Goal: Information Seeking & Learning: Find contact information

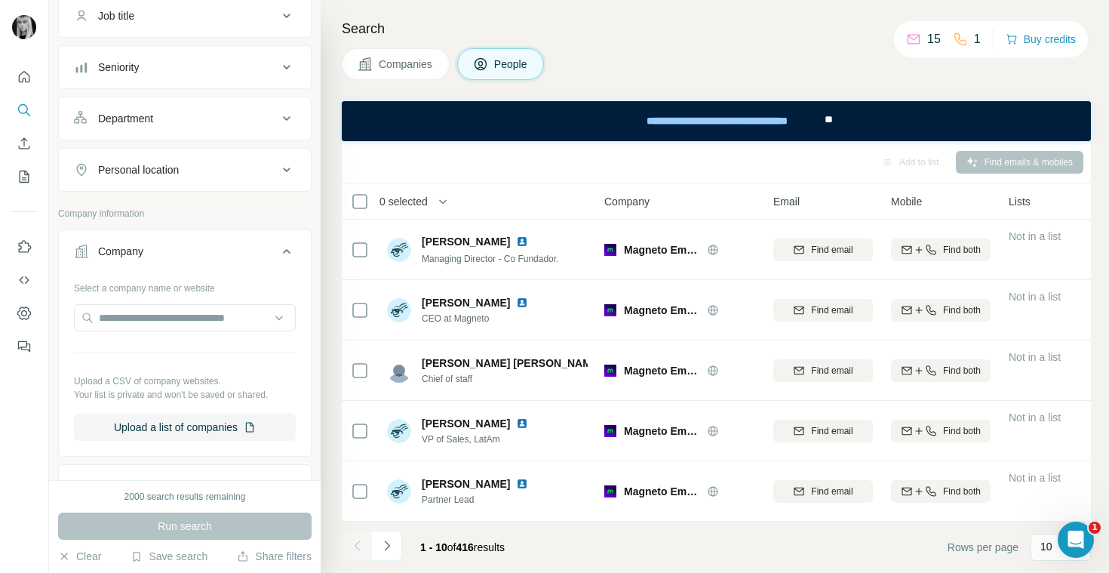
scroll to position [178, 0]
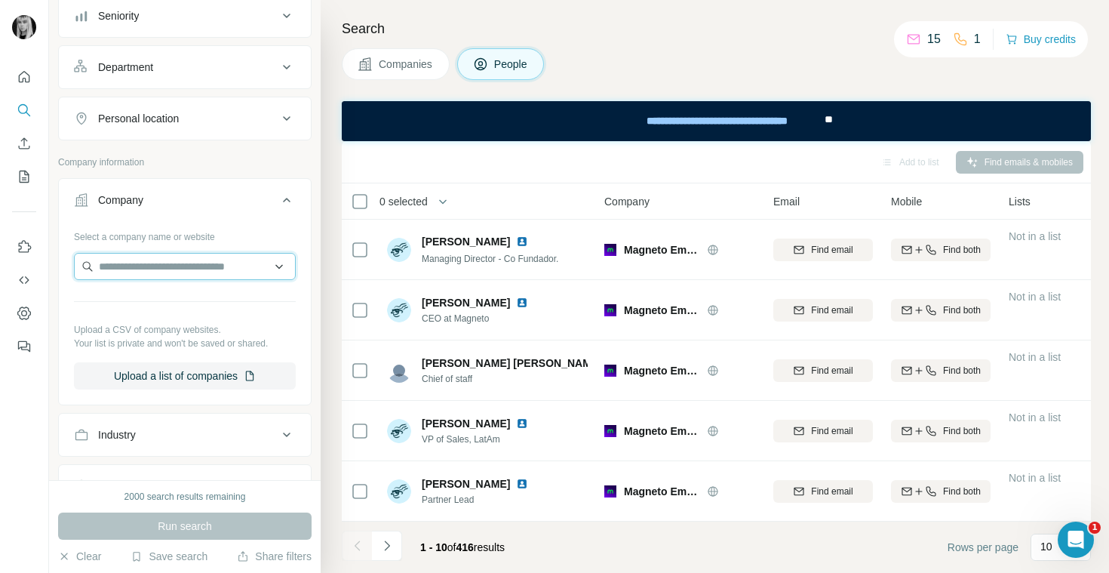
click at [153, 266] on input "text" at bounding box center [185, 266] width 222 height 27
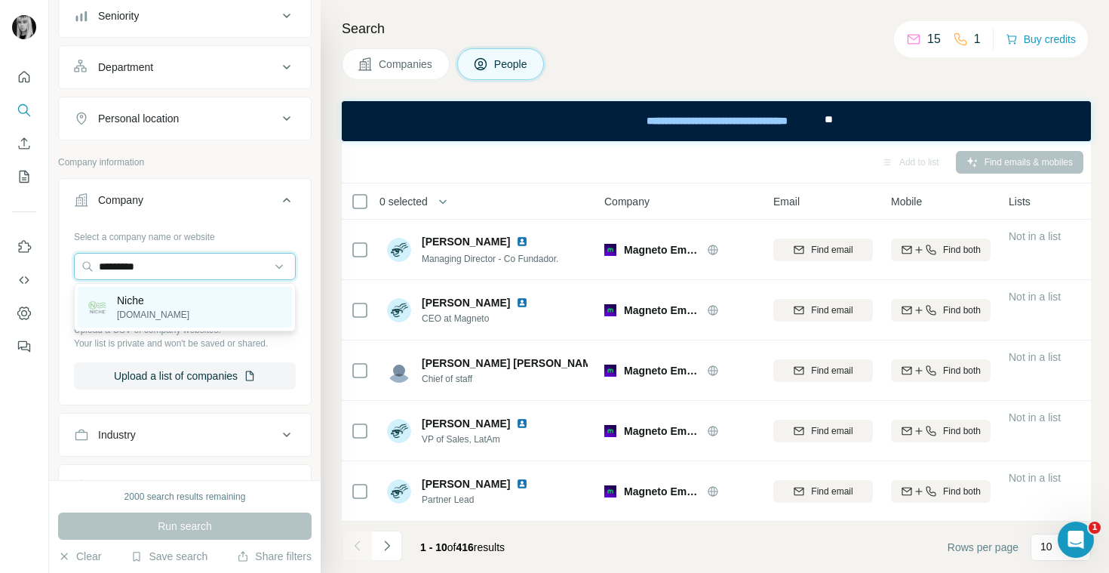
type input "*********"
click at [168, 305] on div "Niche [DOMAIN_NAME]" at bounding box center [185, 307] width 214 height 41
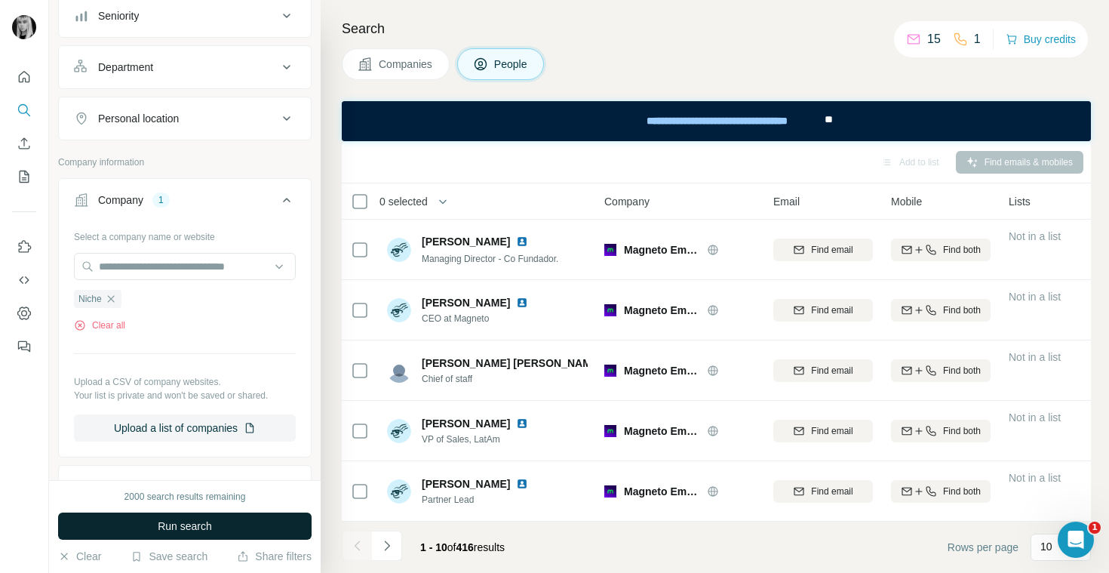
click at [182, 527] on span "Run search" at bounding box center [185, 525] width 54 height 15
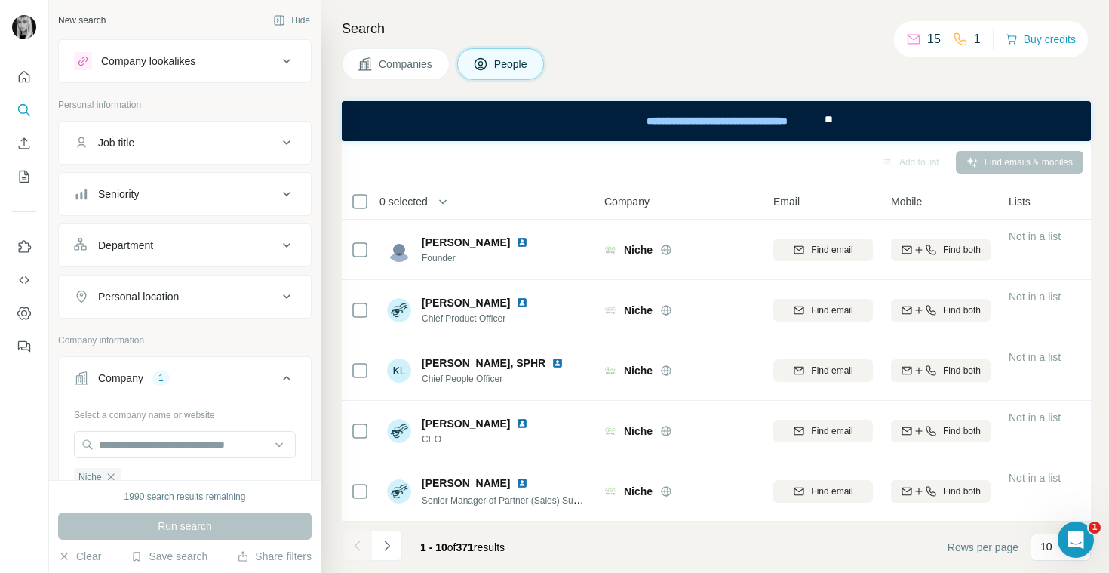
click at [247, 152] on button "Job title" at bounding box center [185, 143] width 252 height 36
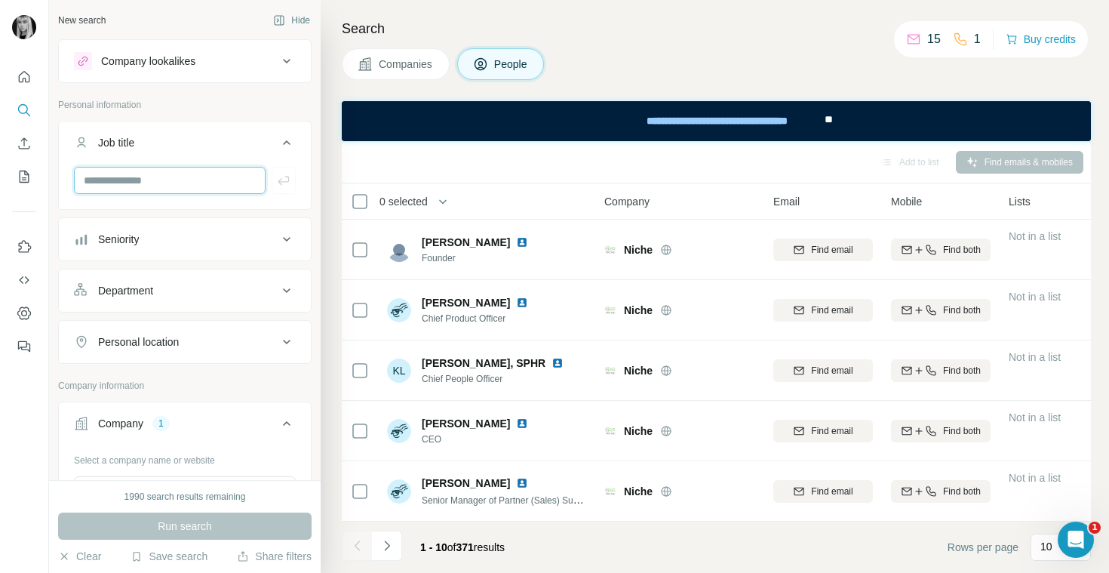
click at [220, 180] on input "text" at bounding box center [170, 180] width 192 height 27
type input "*******"
click at [280, 385] on p "Company information" at bounding box center [185, 386] width 254 height 14
click at [246, 454] on div "Select a company name or website" at bounding box center [185, 458] width 222 height 20
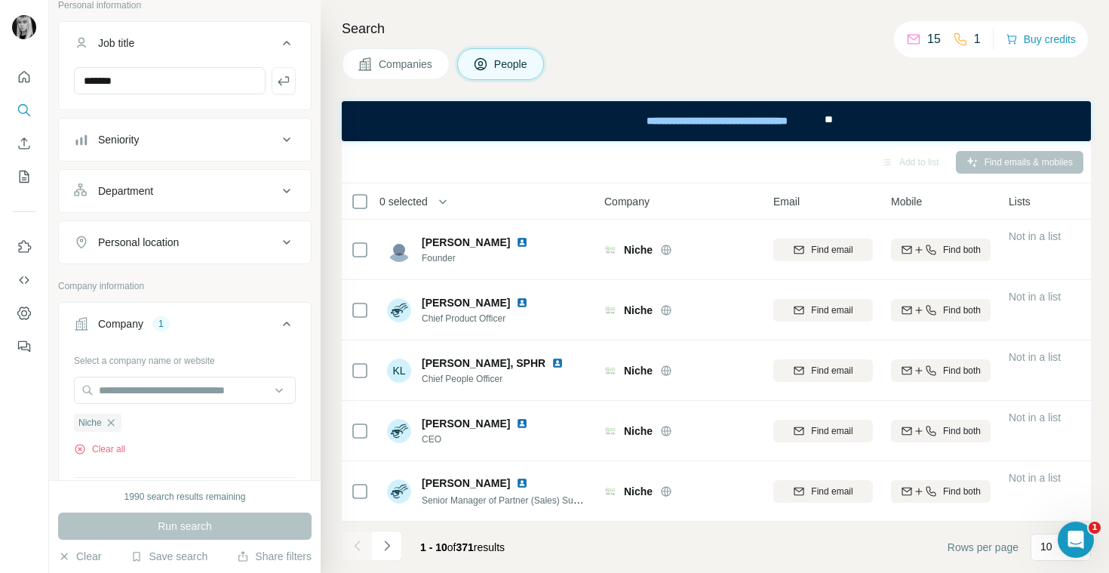
scroll to position [103, 0]
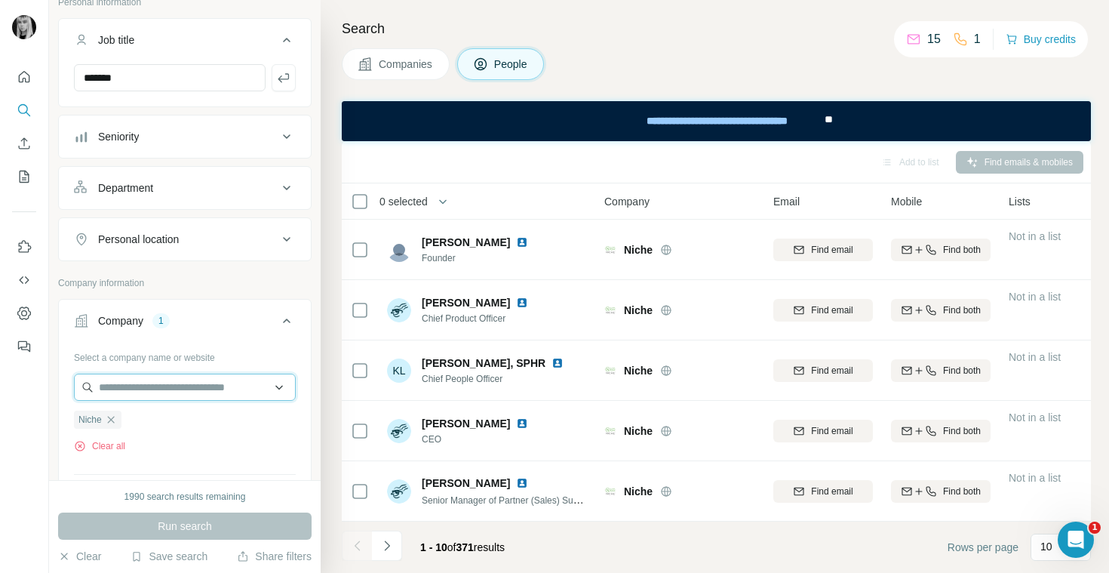
click at [150, 395] on input "text" at bounding box center [185, 387] width 222 height 27
click at [66, 400] on div "Select a company name or website Niche Clear all Upload a CSV of company websit…" at bounding box center [185, 459] width 252 height 229
click at [92, 411] on div "Niche" at bounding box center [98, 420] width 48 height 18
click at [106, 423] on icon "button" at bounding box center [111, 420] width 12 height 12
click at [141, 383] on input "text" at bounding box center [185, 387] width 222 height 27
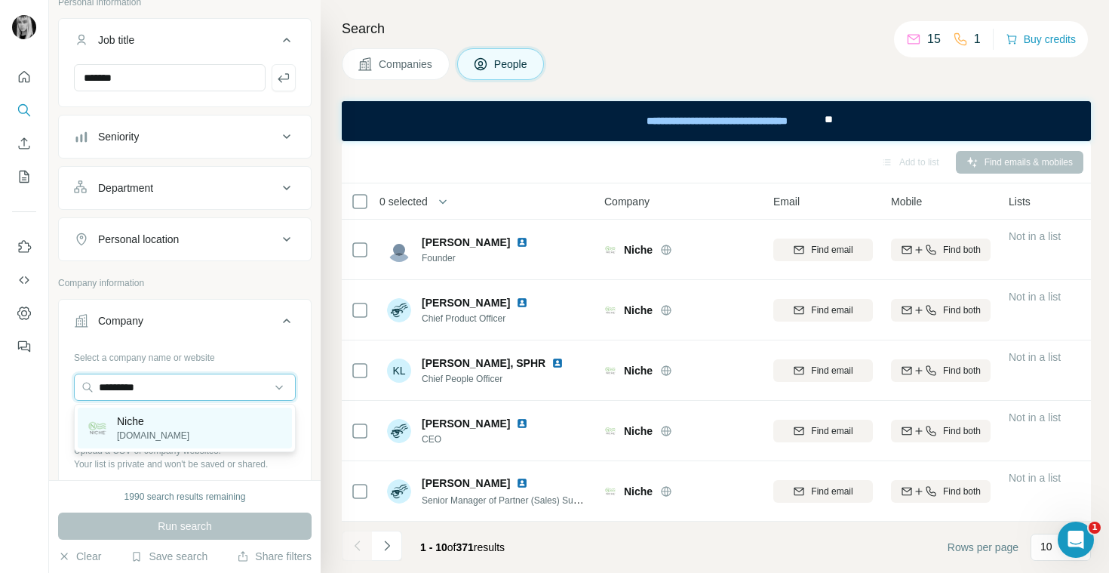
type input "*********"
click at [145, 437] on p "[DOMAIN_NAME]" at bounding box center [153, 436] width 72 height 14
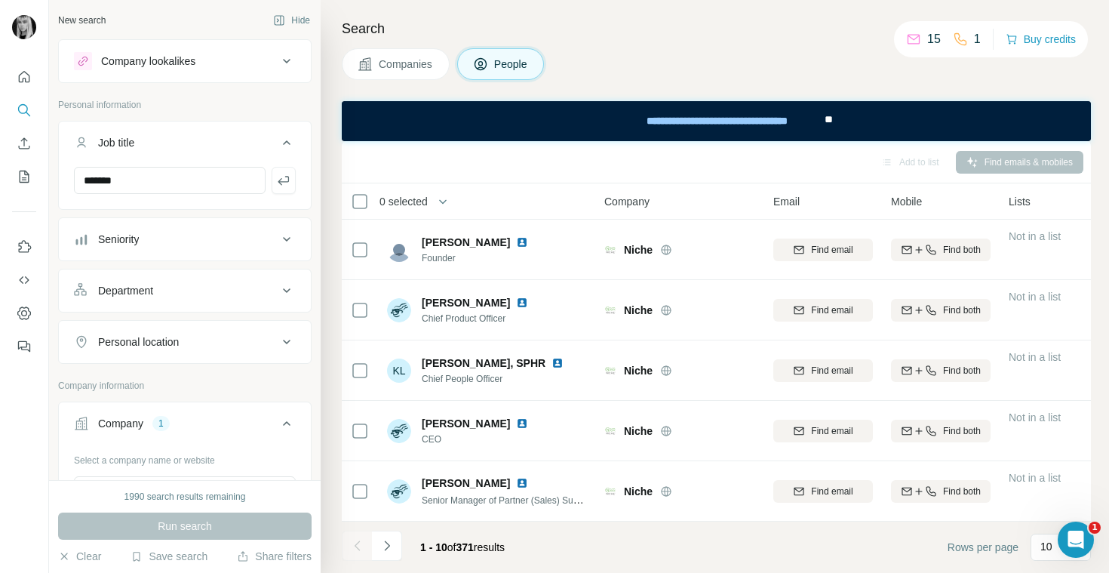
click at [235, 212] on ul "Job title ******* Seniority Department Personal location" at bounding box center [185, 242] width 254 height 243
click at [232, 524] on div "Run search" at bounding box center [185, 525] width 254 height 27
click at [512, 49] on button "People" at bounding box center [501, 64] width 88 height 32
click at [512, 57] on span "People" at bounding box center [511, 64] width 35 height 15
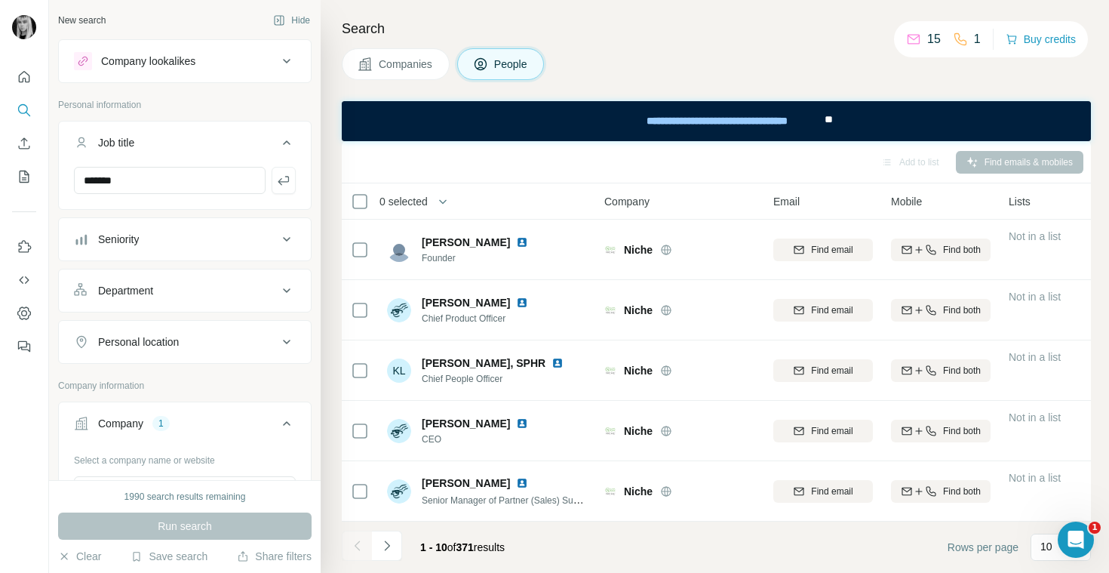
click at [435, 72] on button "Companies" at bounding box center [396, 64] width 108 height 32
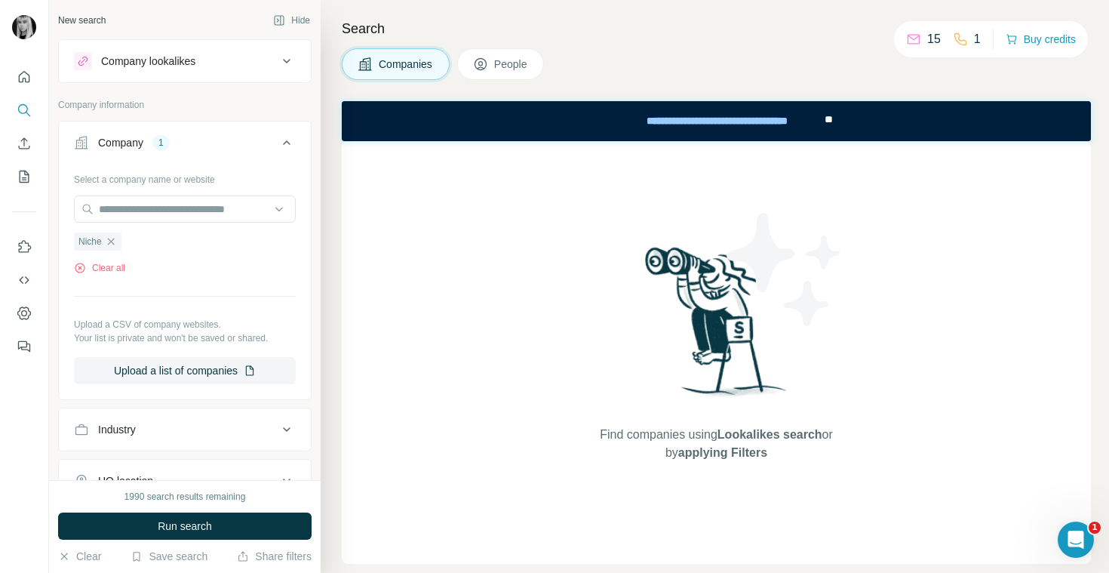
click at [489, 72] on button "People" at bounding box center [501, 64] width 88 height 32
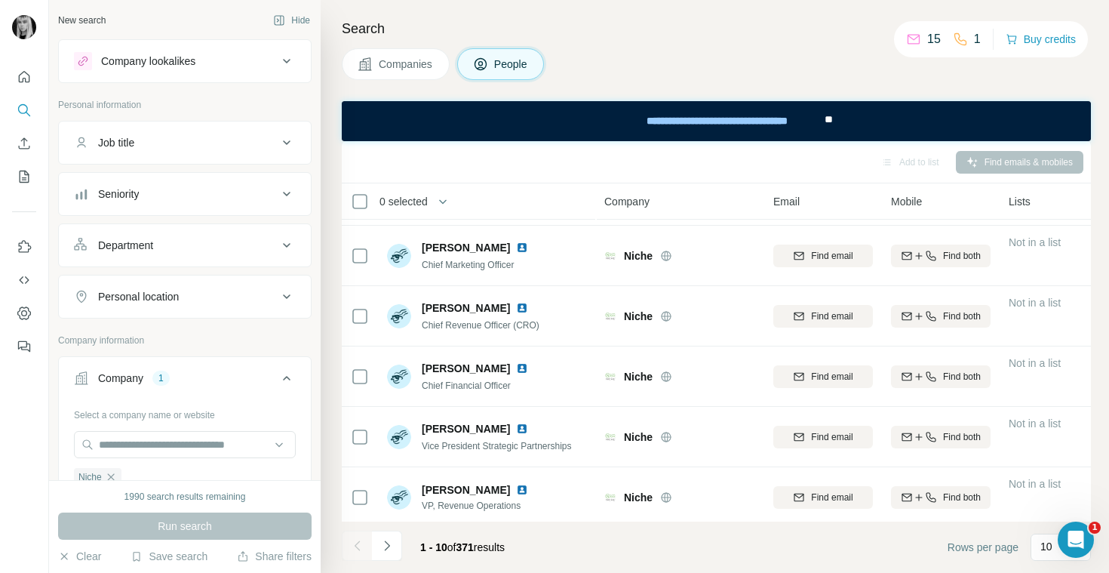
scroll to position [302, 0]
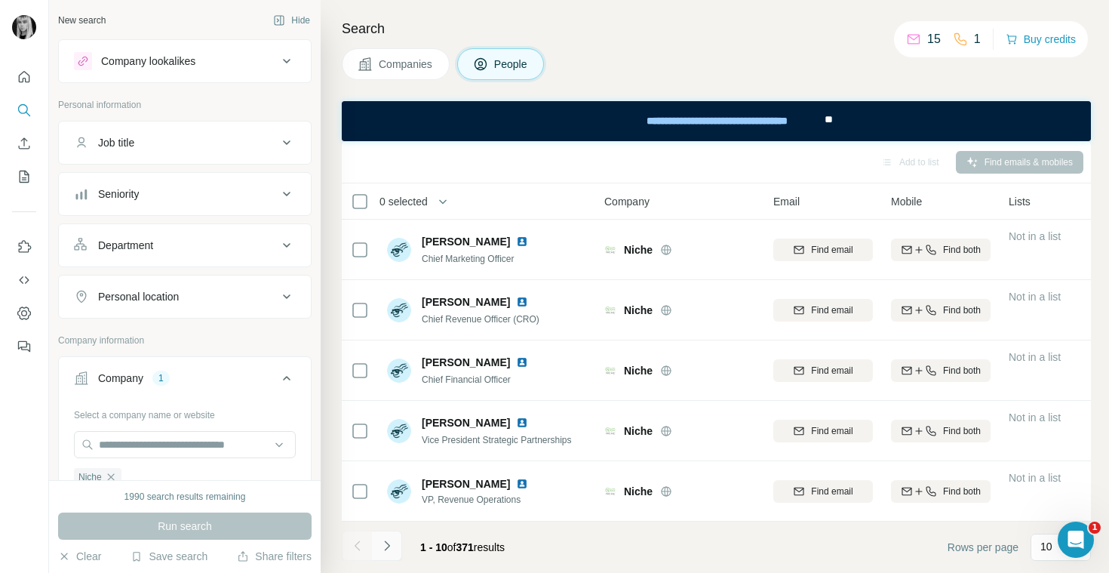
click at [394, 546] on button "Navigate to next page" at bounding box center [387, 546] width 30 height 30
click at [395, 542] on button "Navigate to next page" at bounding box center [387, 546] width 30 height 30
click at [392, 549] on icon "Navigate to next page" at bounding box center [387, 545] width 15 height 15
click at [389, 540] on icon "Navigate to next page" at bounding box center [387, 545] width 15 height 15
